Goal: Transaction & Acquisition: Purchase product/service

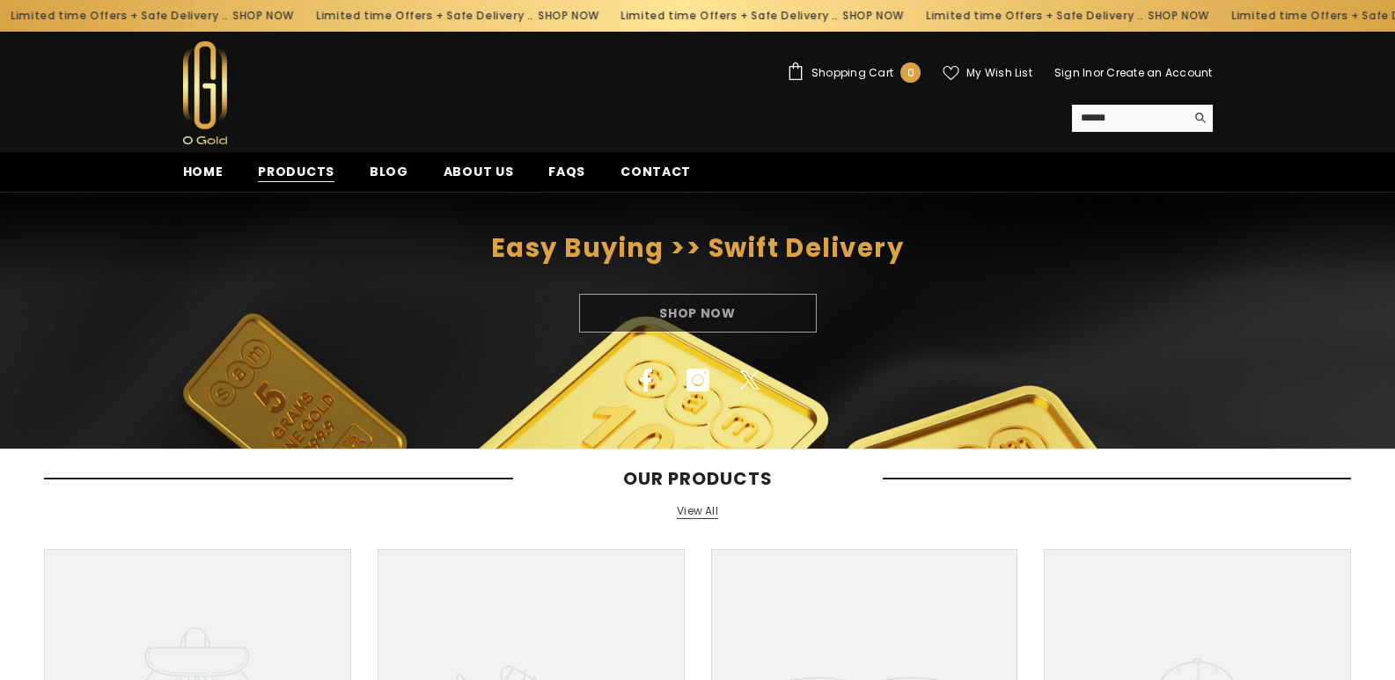
click at [303, 172] on span "Products" at bounding box center [296, 172] width 77 height 18
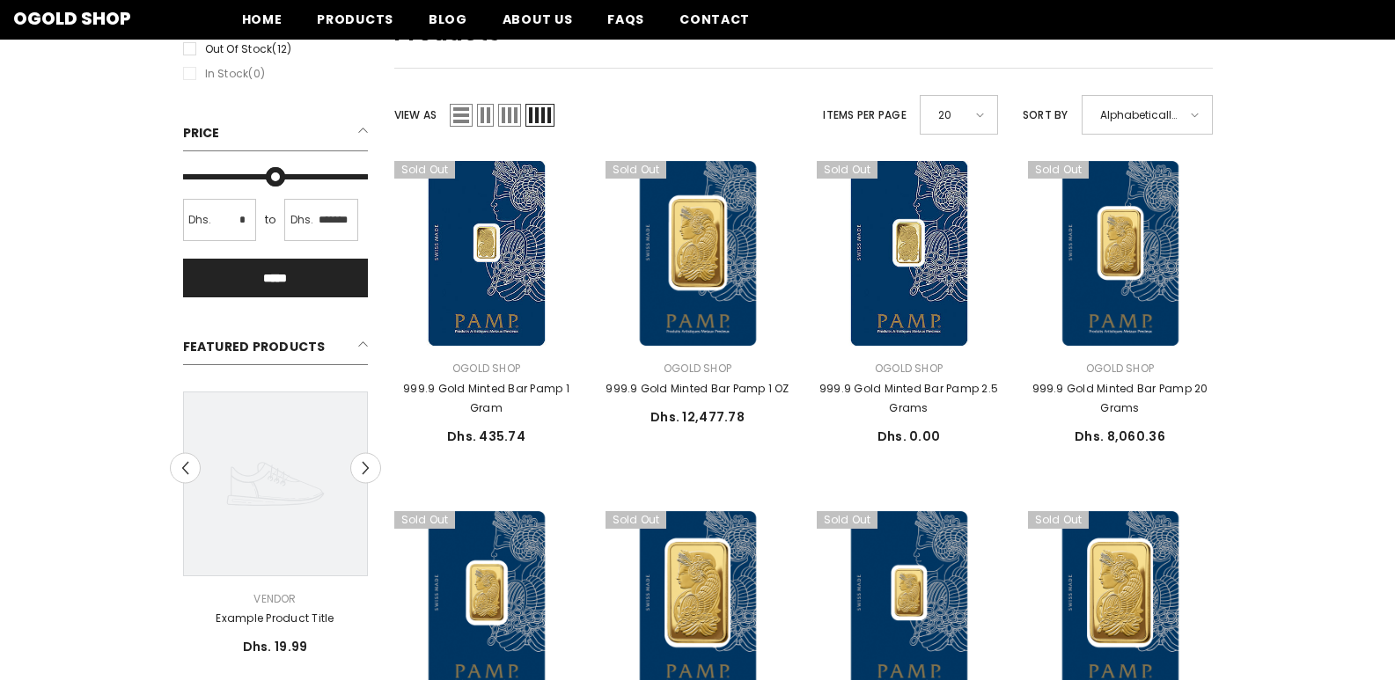
scroll to position [264, 0]
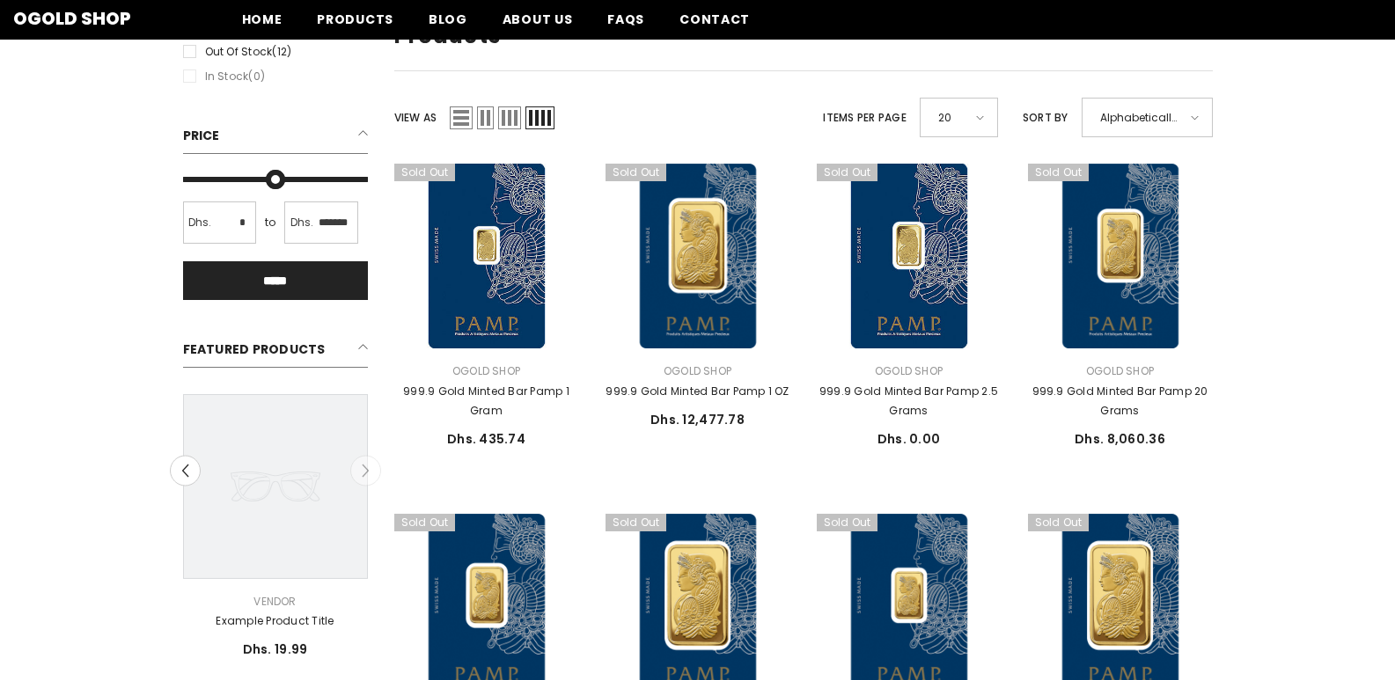
click at [50, 445] on div "Close Sidebar Refined By Clear all 12 results Clear all Availability Out of sto…" at bounding box center [697, 644] width 1395 height 1294
click at [1278, 446] on div "Close Sidebar Refined By Clear all 12 results Clear all Availability Out of sto…" at bounding box center [697, 644] width 1395 height 1294
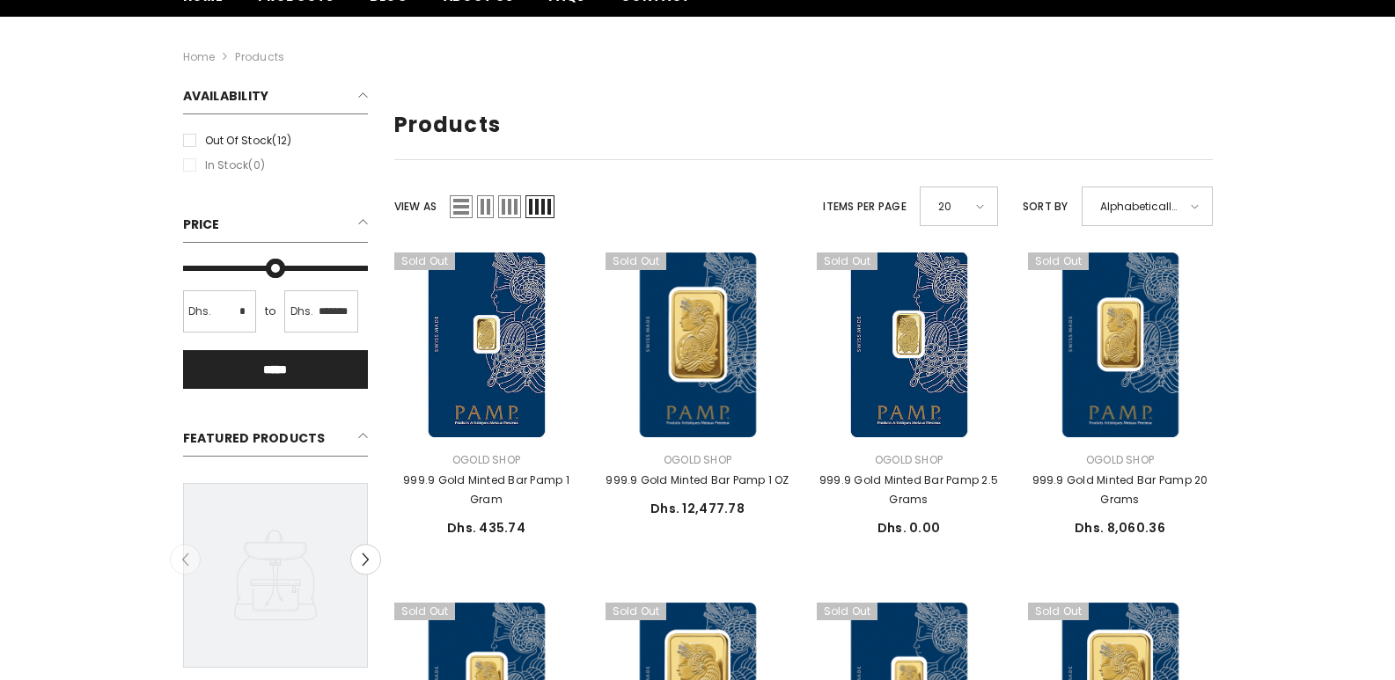
scroll to position [176, 0]
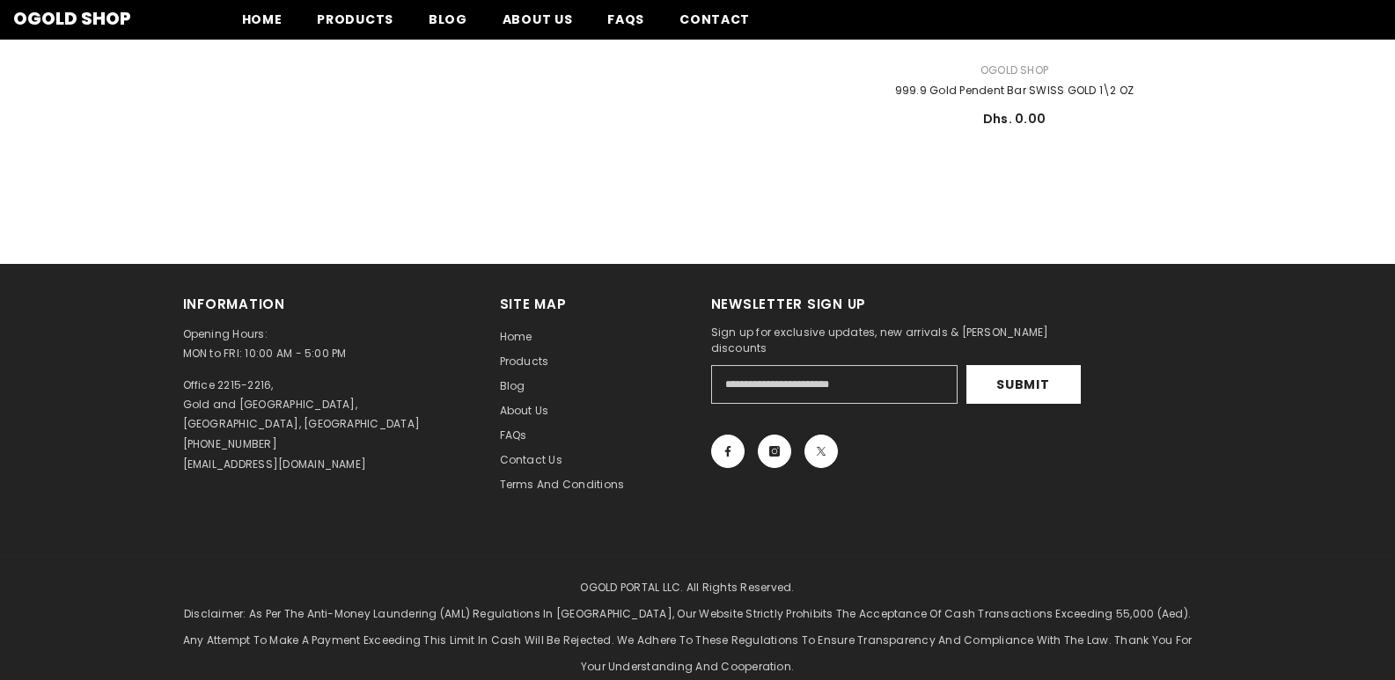
scroll to position [2992, 0]
